Goal: Task Accomplishment & Management: Use online tool/utility

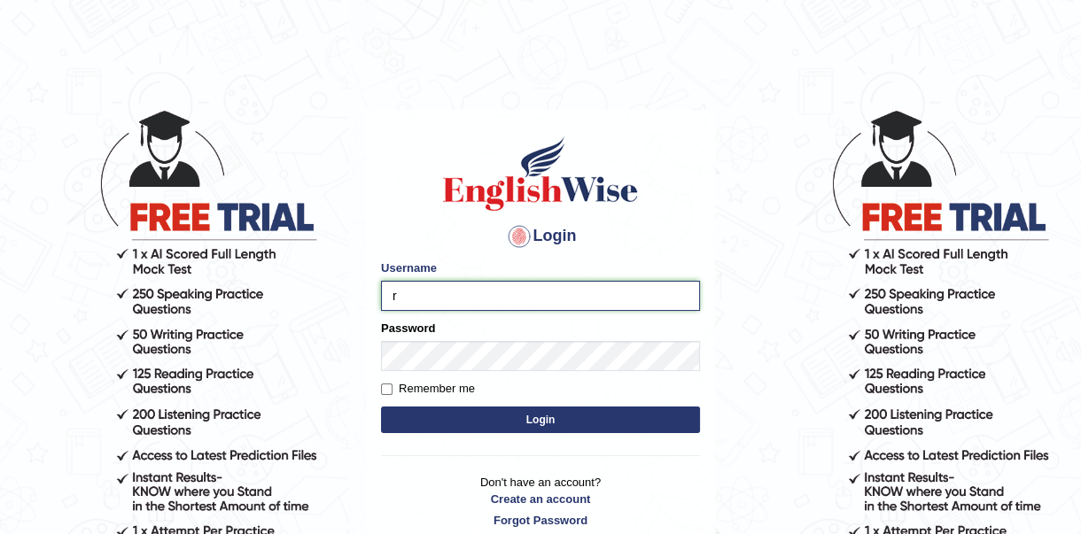
type input "roshan_108"
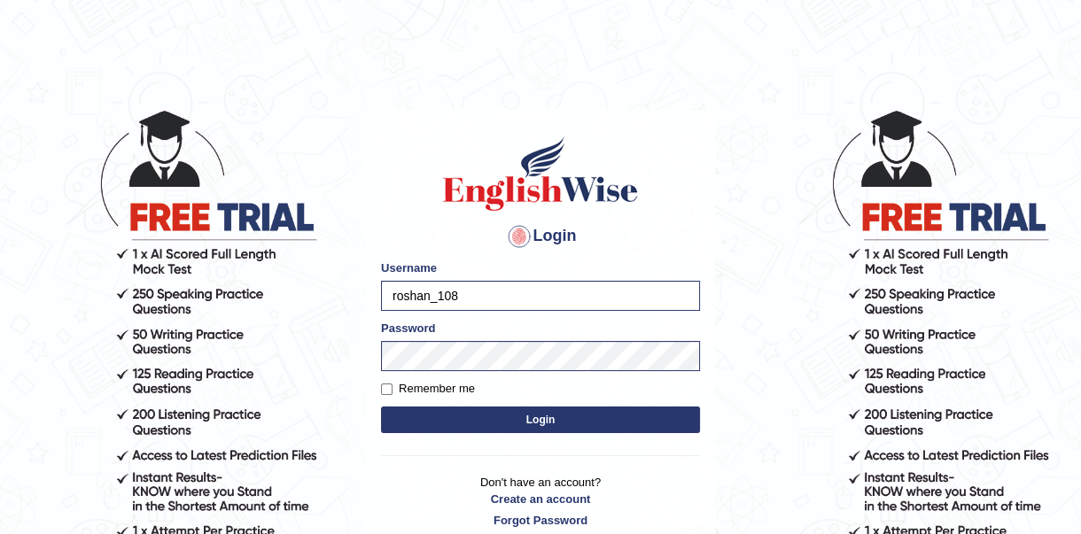
click at [518, 423] on button "Login" at bounding box center [540, 420] width 319 height 27
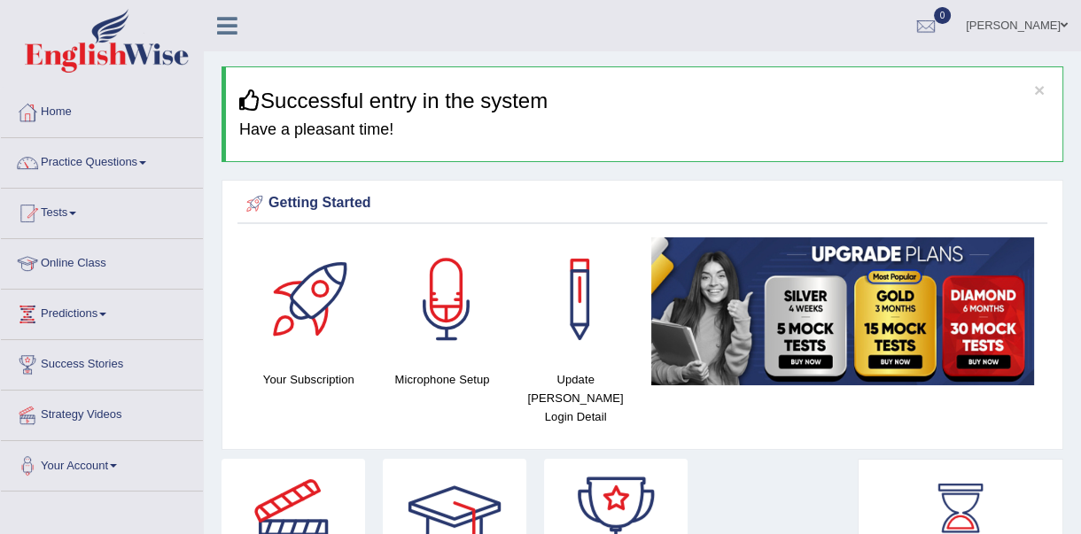
click at [65, 266] on link "Online Class" at bounding box center [102, 261] width 202 height 44
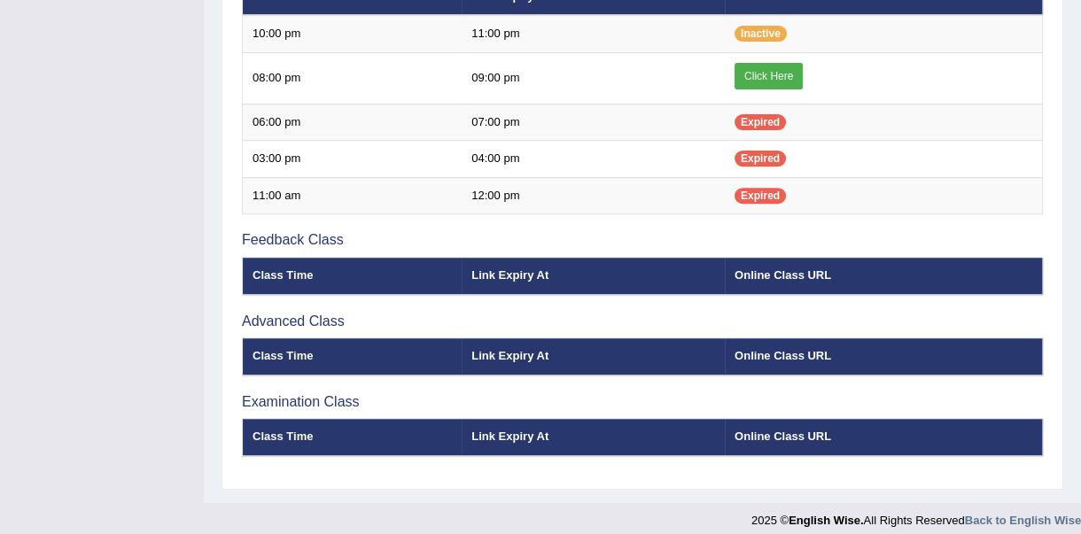
scroll to position [689, 0]
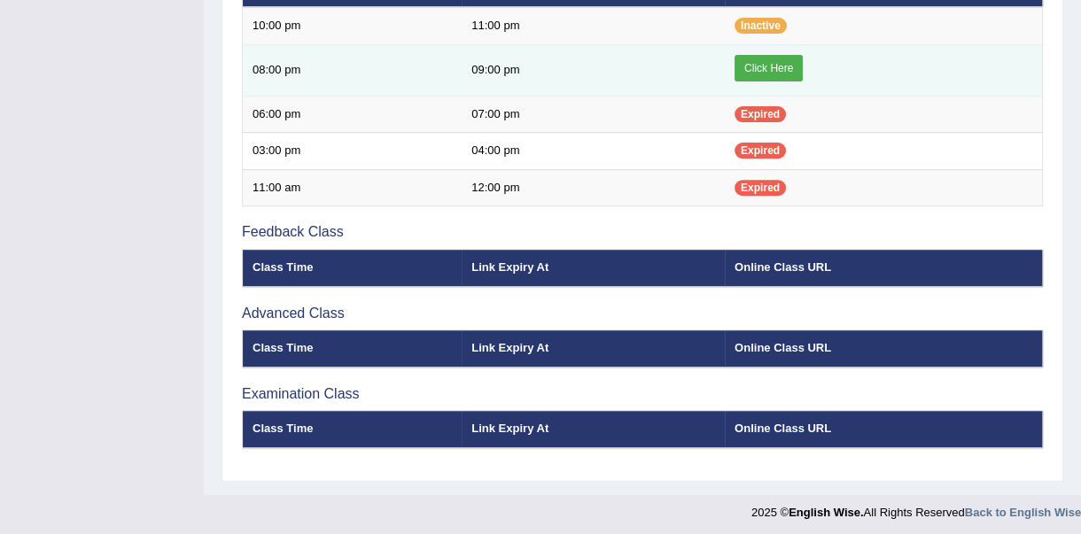
click at [787, 58] on link "Click Here" at bounding box center [769, 68] width 68 height 27
